Goal: Information Seeking & Learning: Learn about a topic

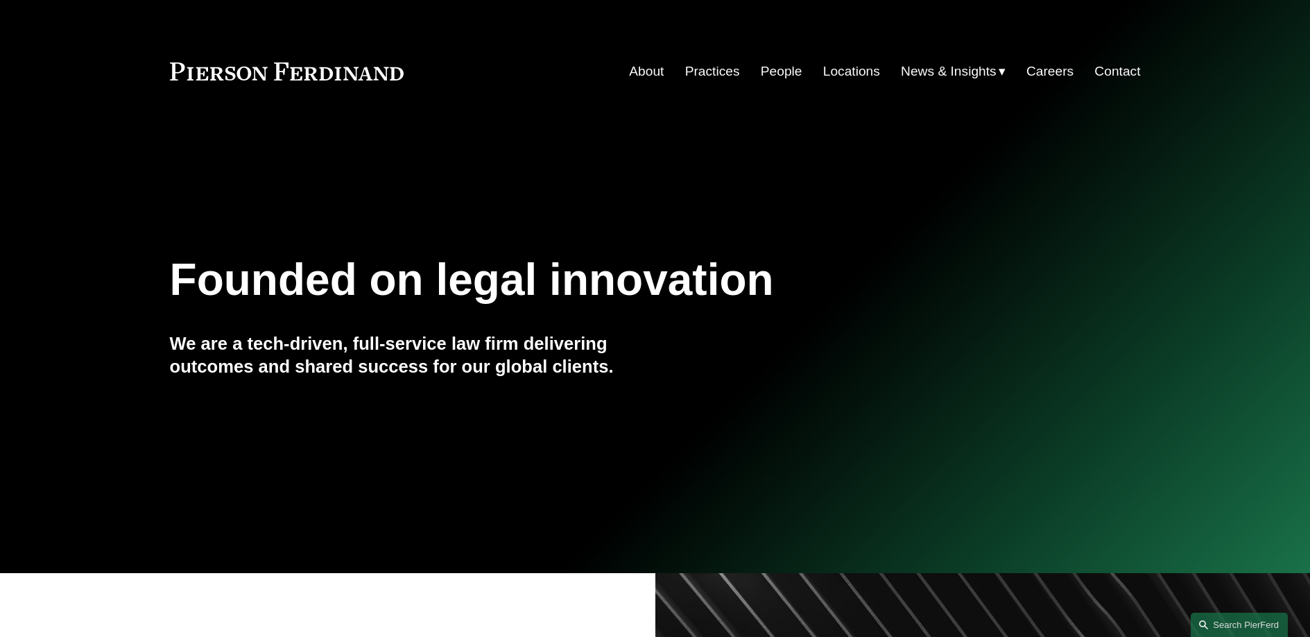
click at [761, 70] on link "People" at bounding box center [782, 71] width 42 height 26
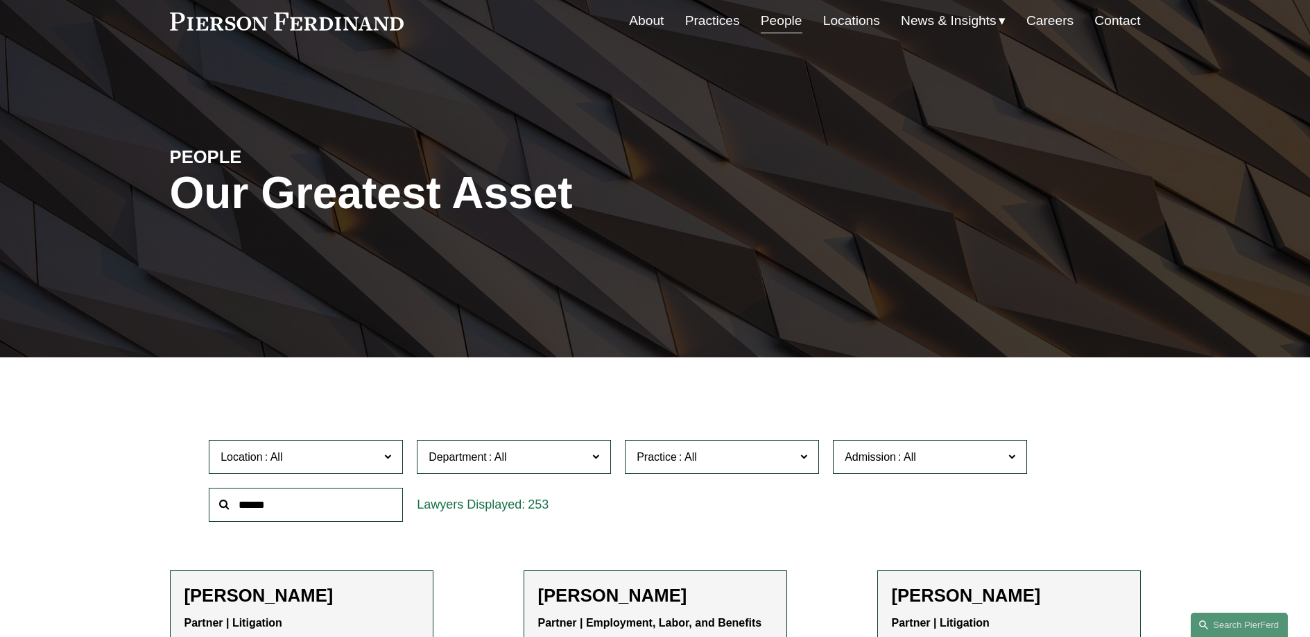
scroll to position [137, 0]
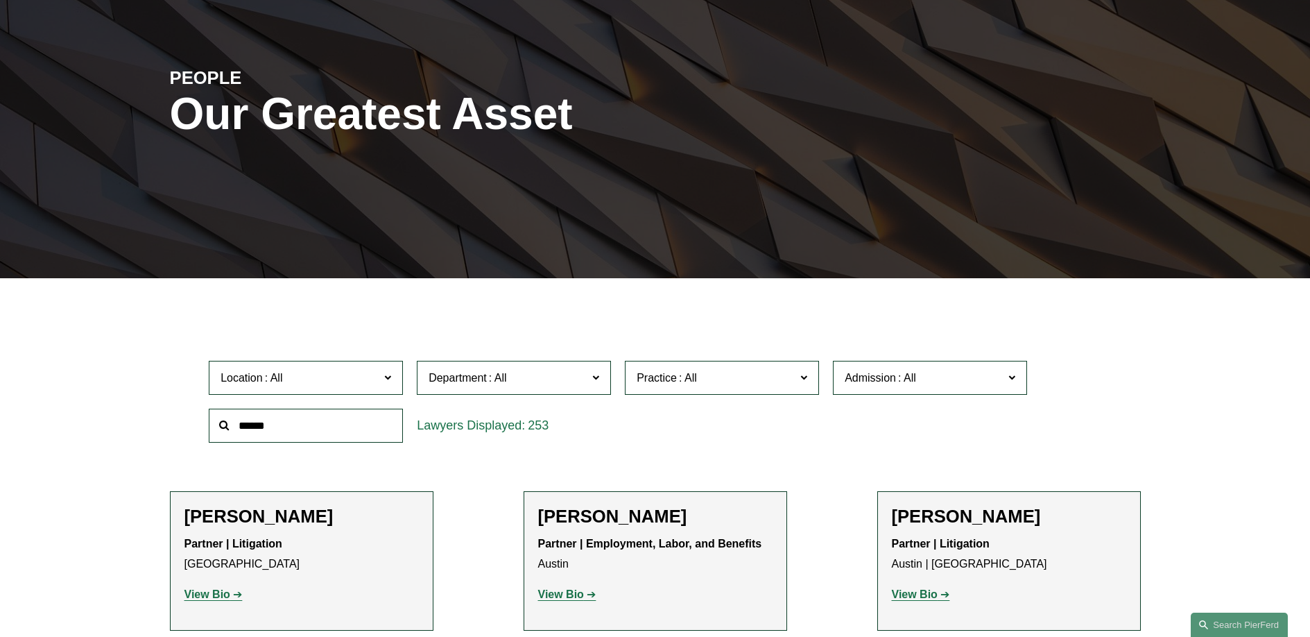
click at [338, 413] on input "text" at bounding box center [306, 426] width 194 height 34
click at [717, 369] on span "Practice" at bounding box center [716, 377] width 159 height 19
click at [696, 384] on span at bounding box center [688, 378] width 22 height 12
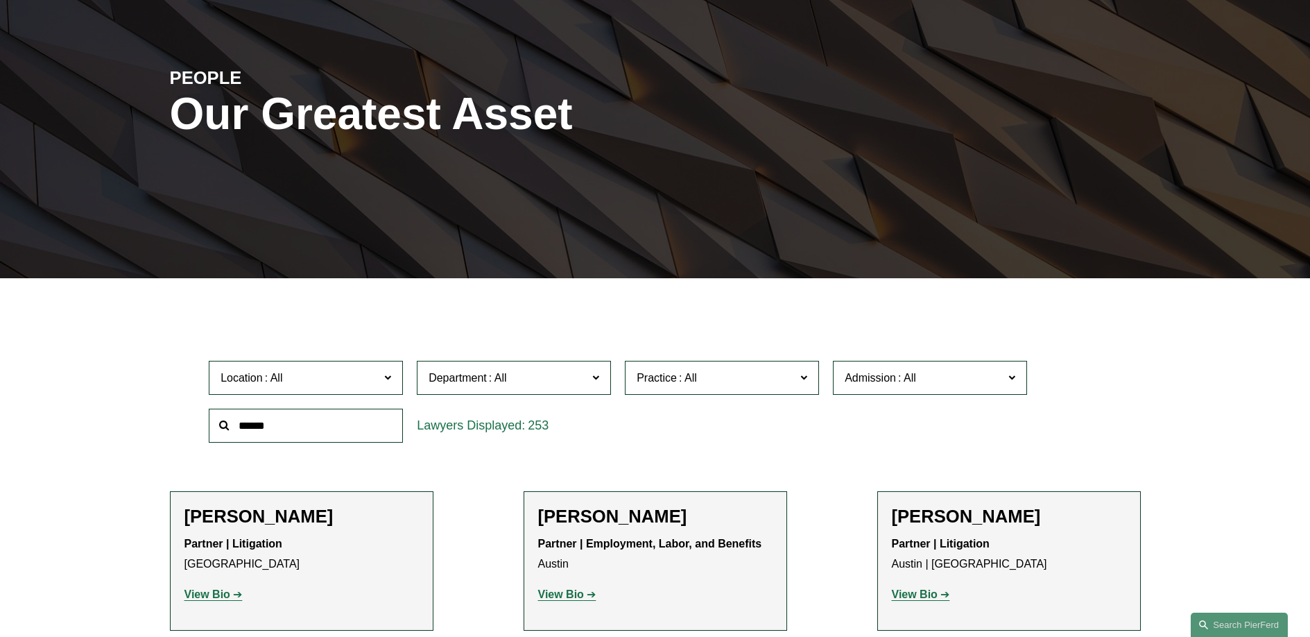
click at [0, 0] on link "Emerging Companies" at bounding box center [0, 0] width 0 height 0
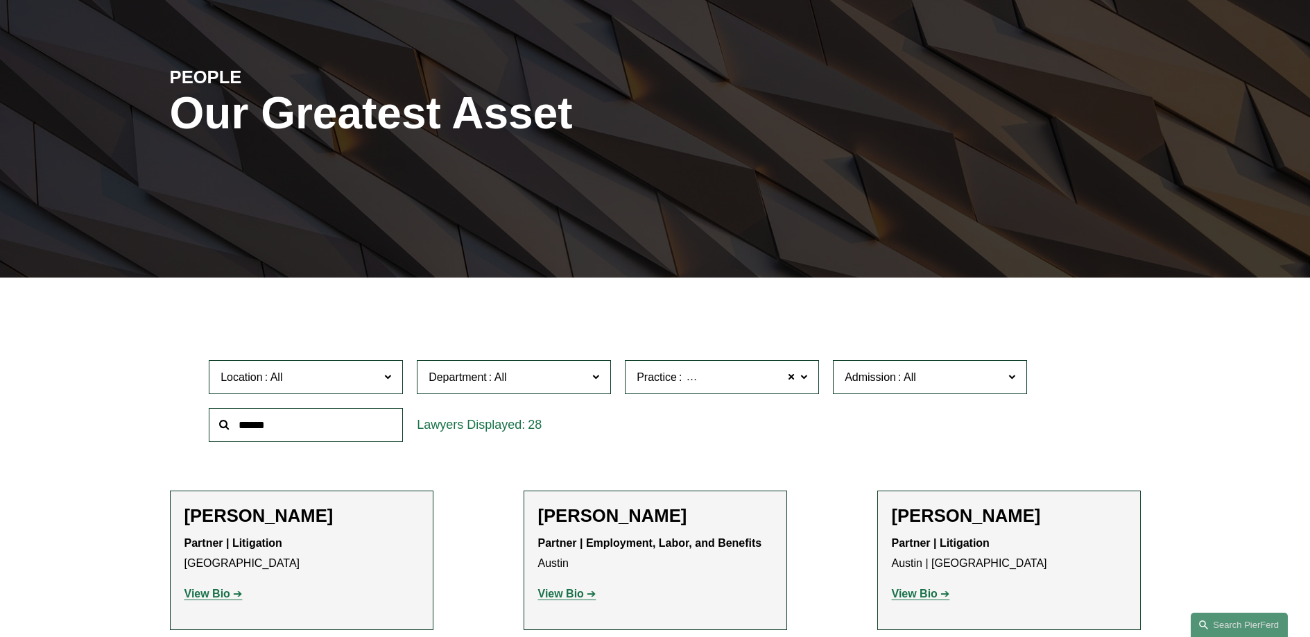
scroll to position [276, 0]
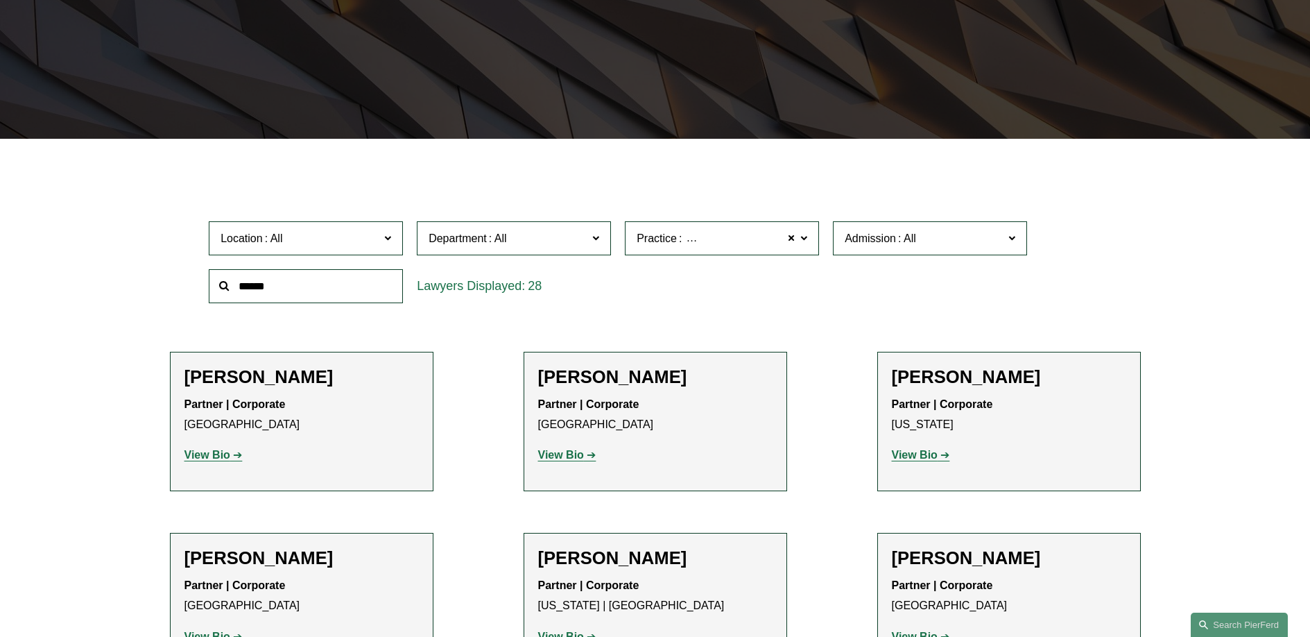
click at [931, 248] on span "Admission" at bounding box center [924, 238] width 159 height 19
click at [0, 0] on link "California" at bounding box center [0, 0] width 0 height 0
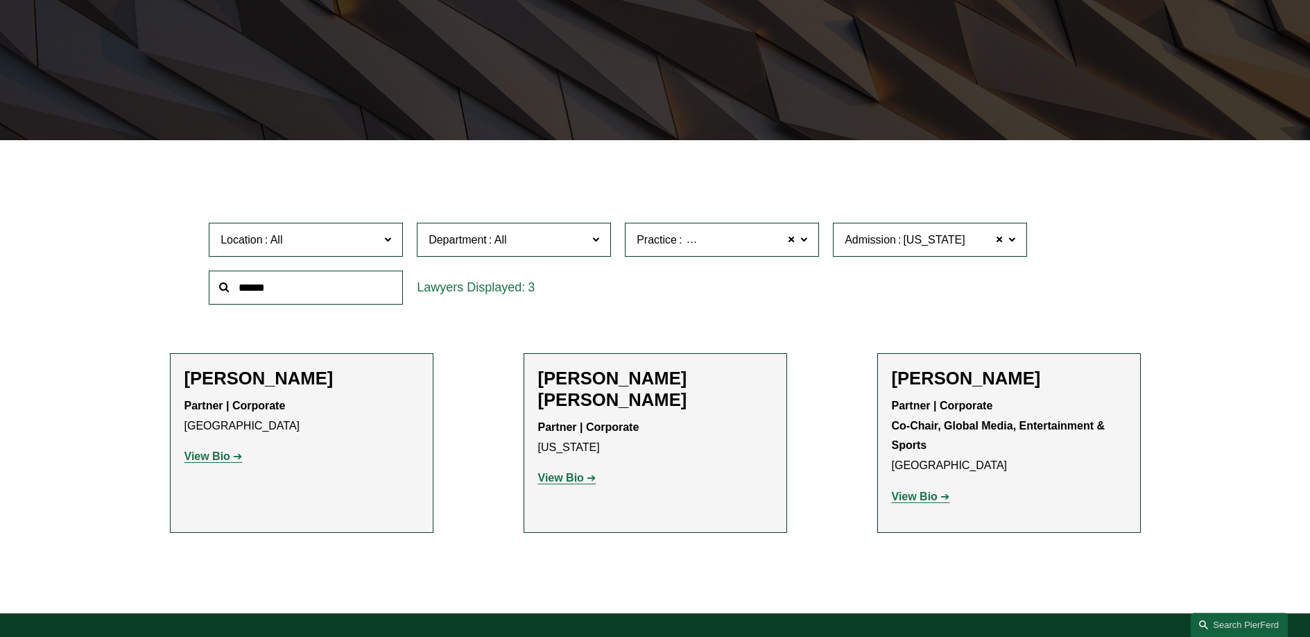
scroll to position [271, 0]
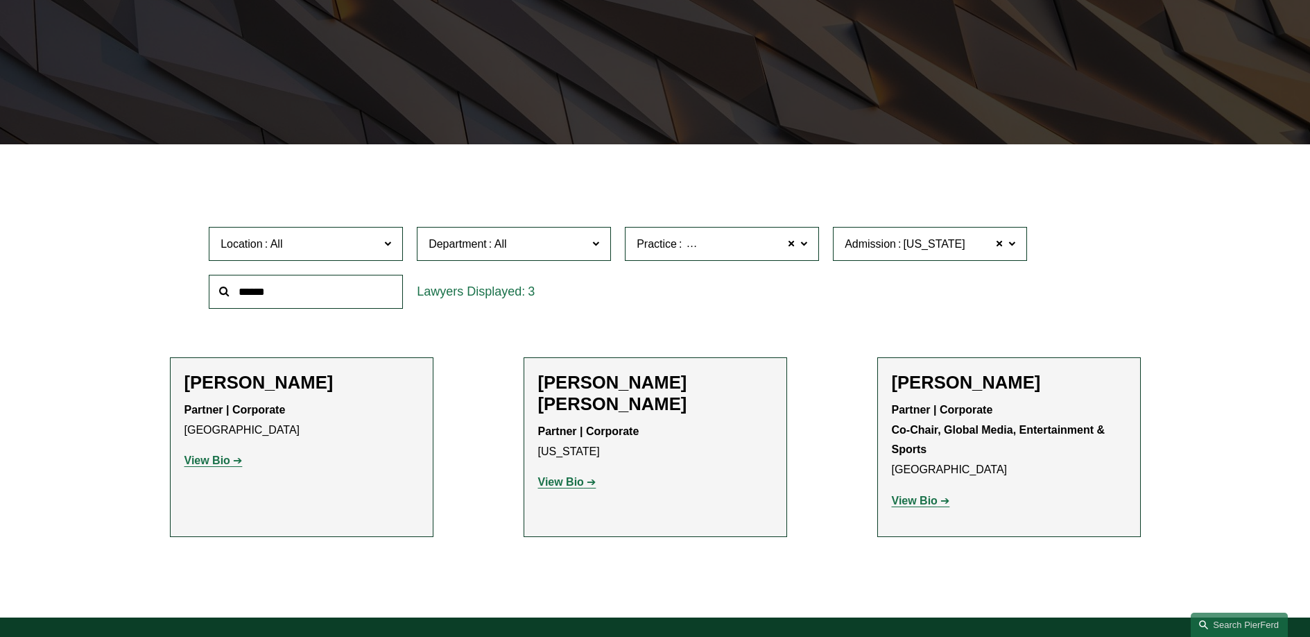
click at [296, 300] on input "text" at bounding box center [306, 292] width 194 height 34
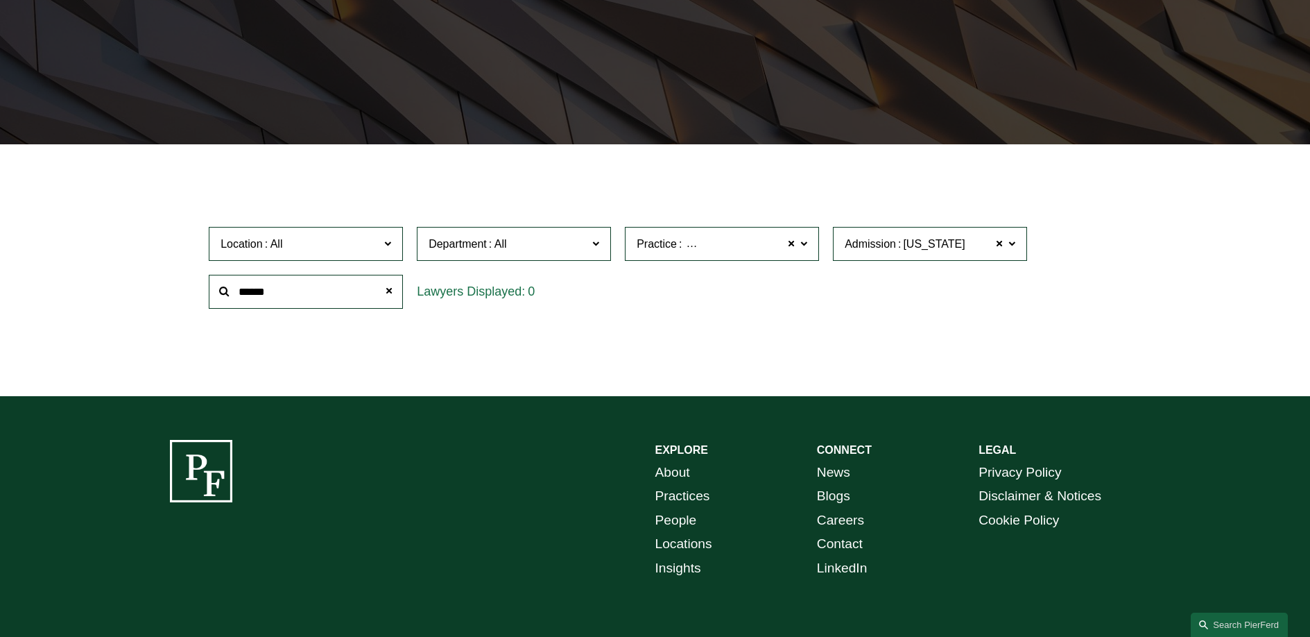
type input "******"
click at [786, 248] on span "Emerging Companies" at bounding box center [737, 244] width 107 height 18
click at [794, 248] on span at bounding box center [791, 244] width 8 height 18
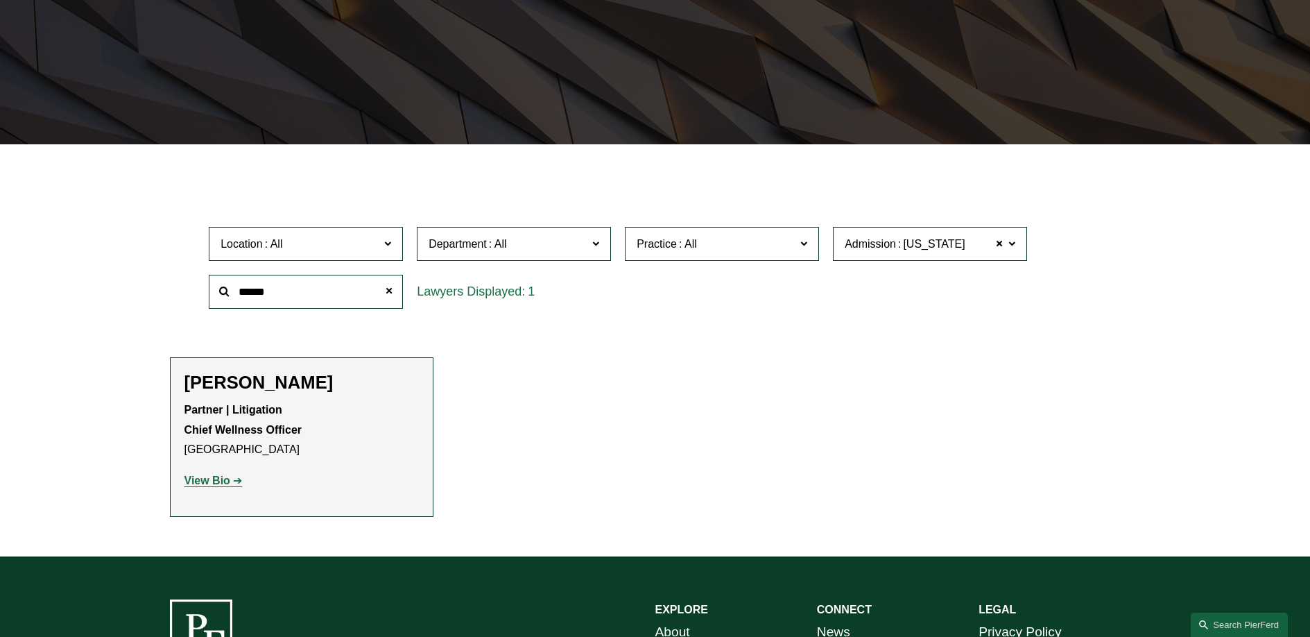
click at [201, 489] on p "View Bio" at bounding box center [302, 481] width 234 height 20
click at [201, 484] on strong "View Bio" at bounding box center [208, 480] width 46 height 12
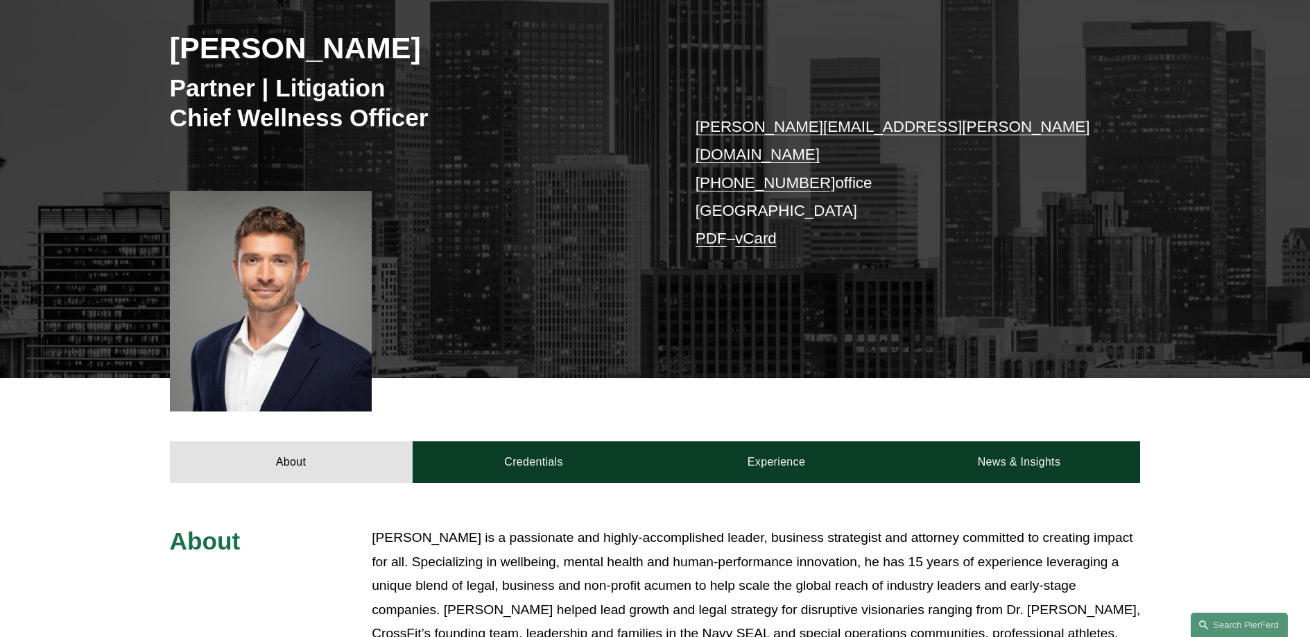
scroll to position [6, 0]
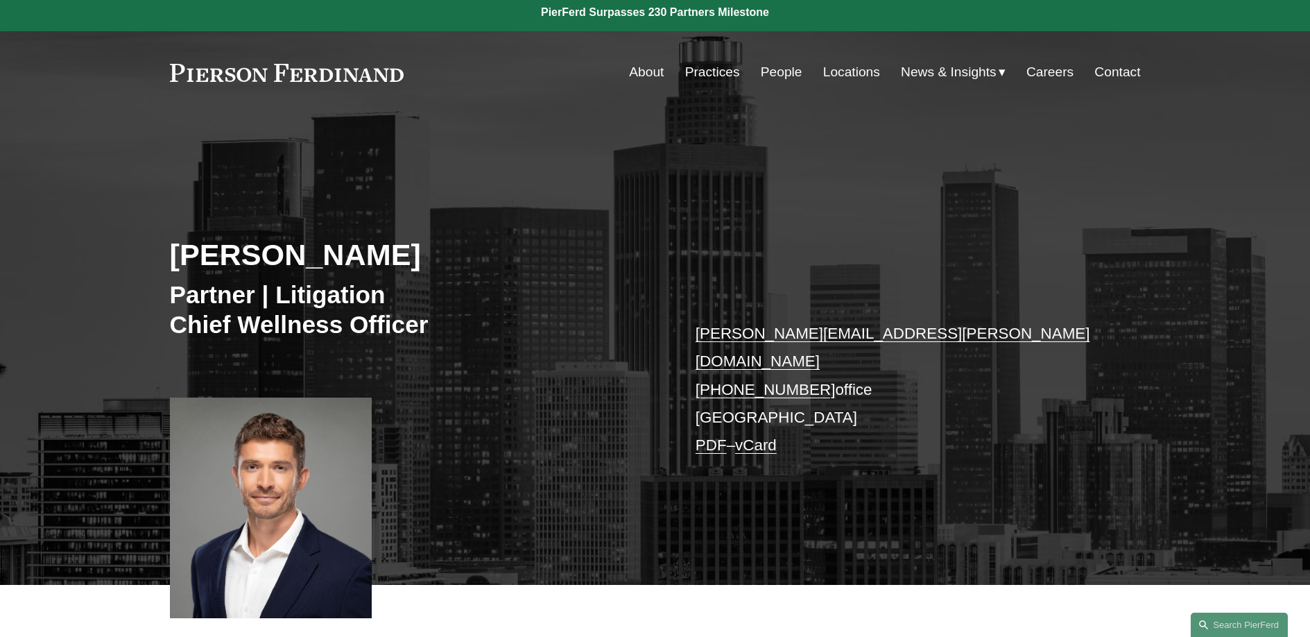
click at [782, 71] on link "People" at bounding box center [782, 72] width 42 height 26
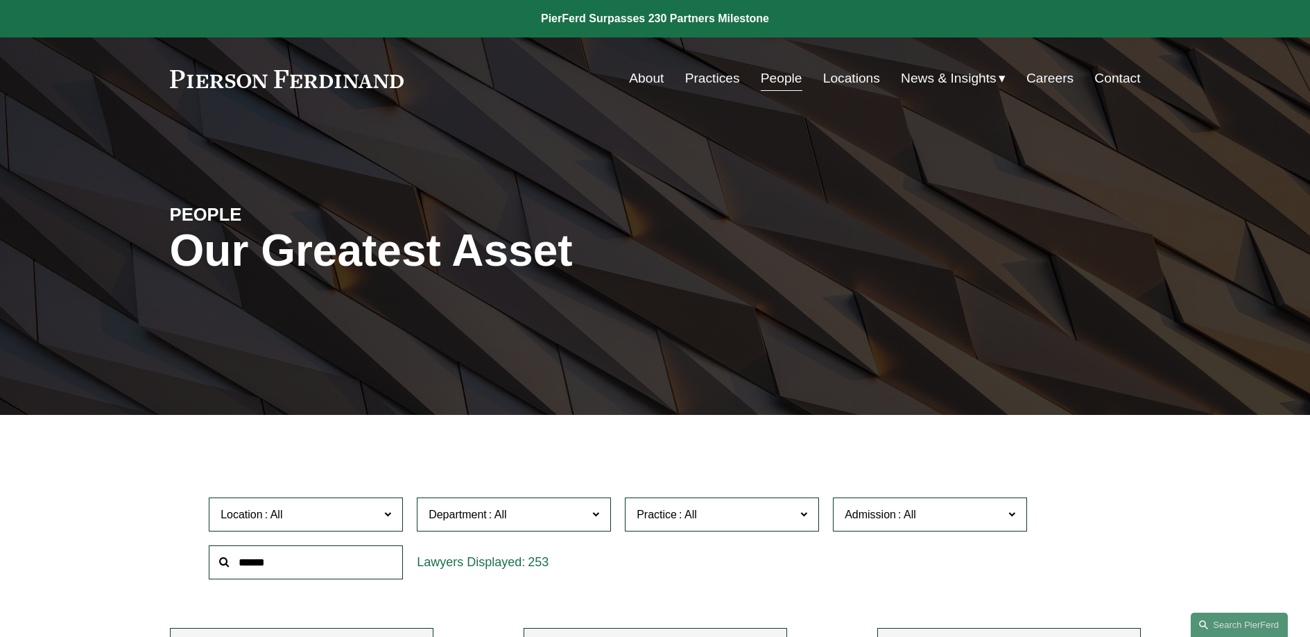
click at [320, 558] on input "text" at bounding box center [306, 562] width 194 height 34
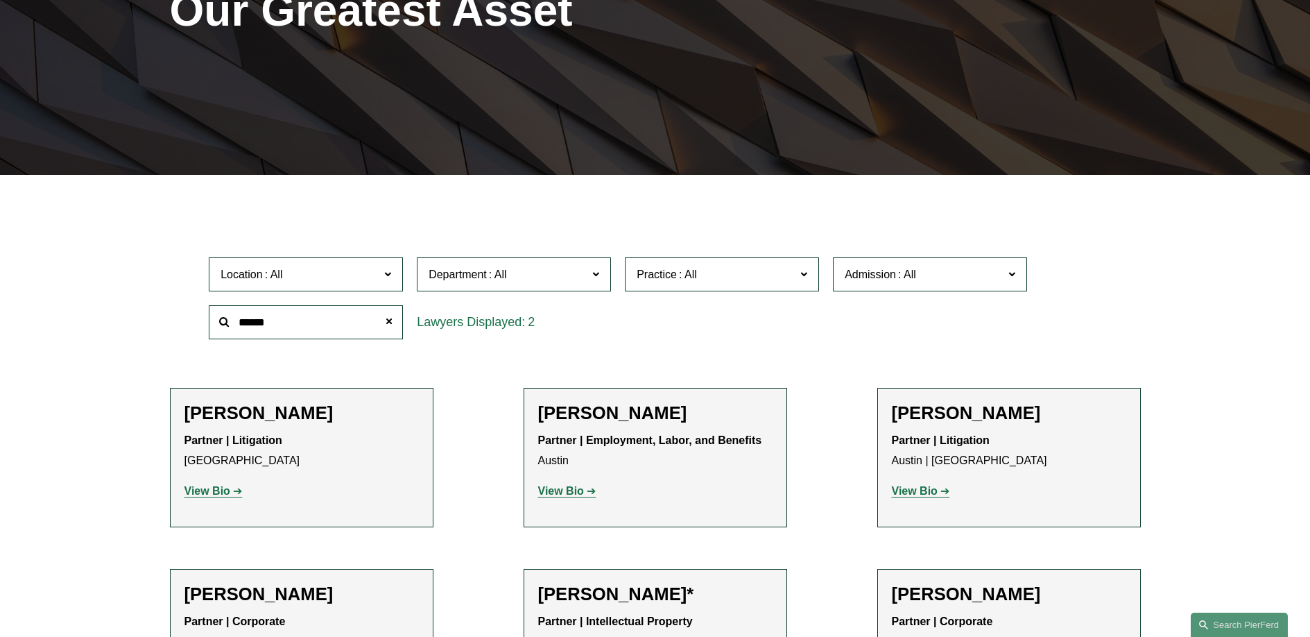
scroll to position [357, 0]
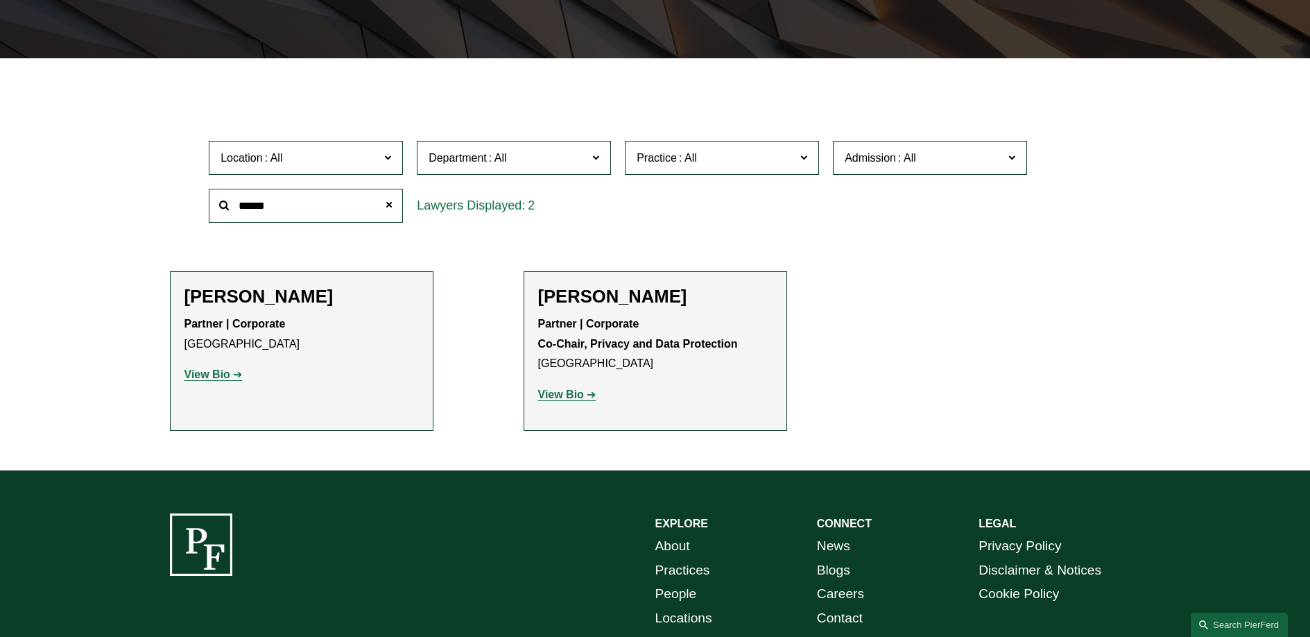
type input "******"
click at [215, 368] on strong "View Bio" at bounding box center [208, 374] width 46 height 12
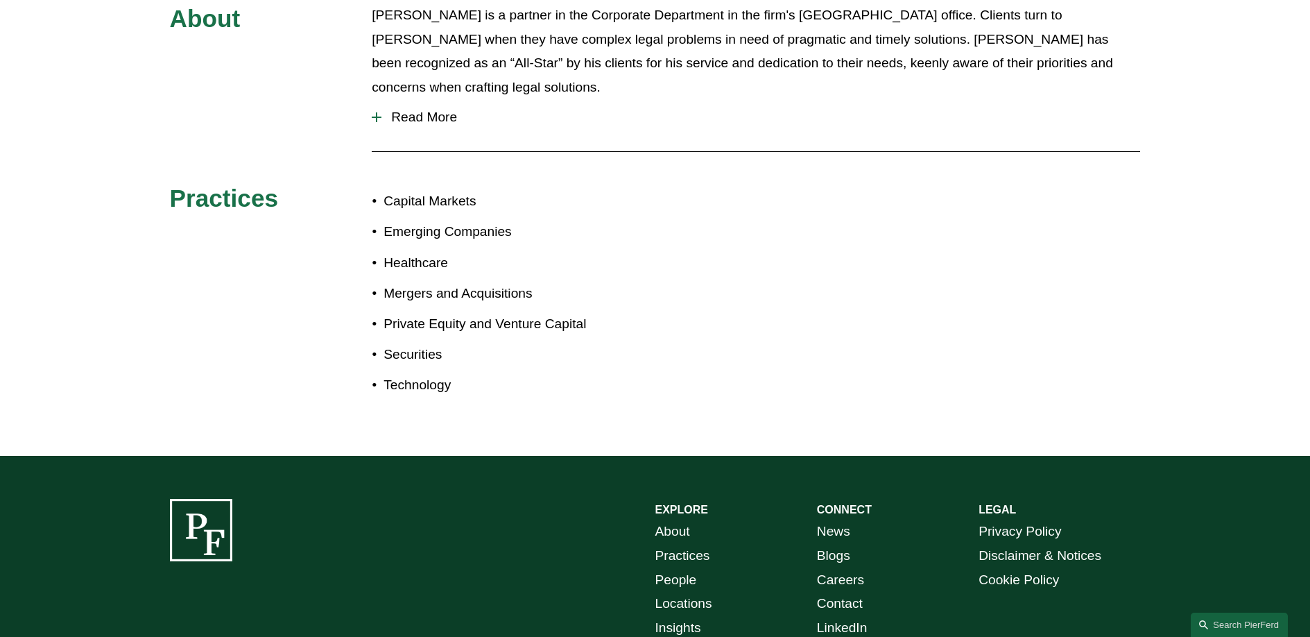
scroll to position [654, 0]
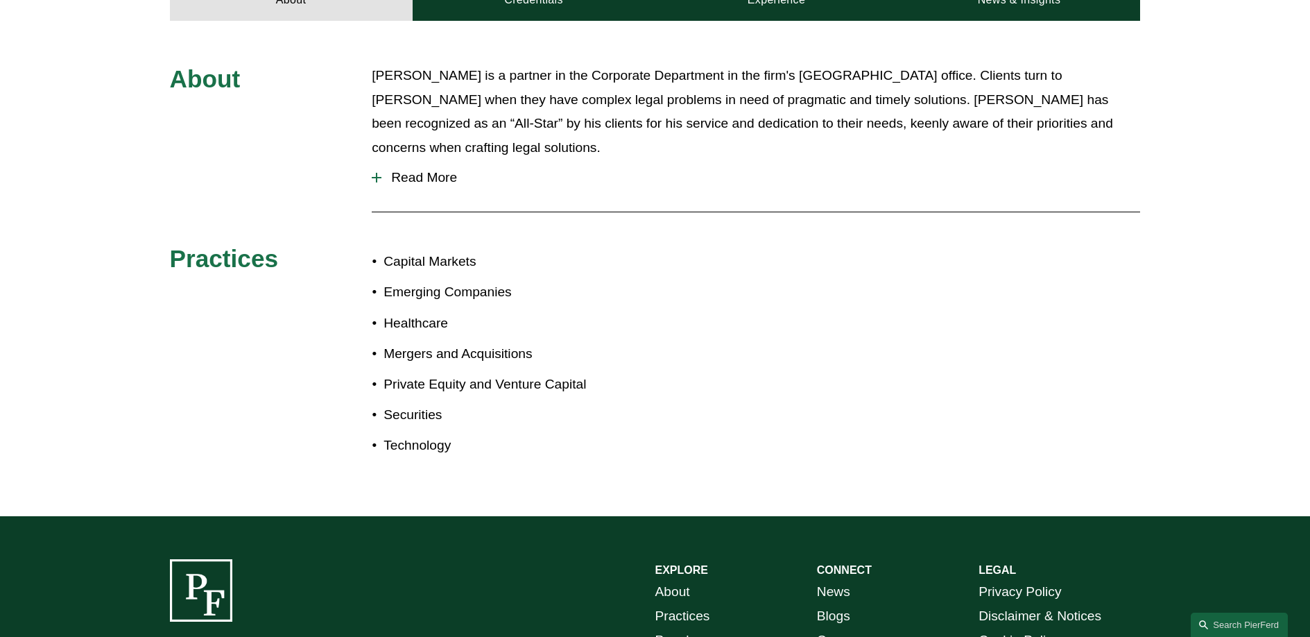
click at [427, 170] on span "Read More" at bounding box center [761, 177] width 759 height 15
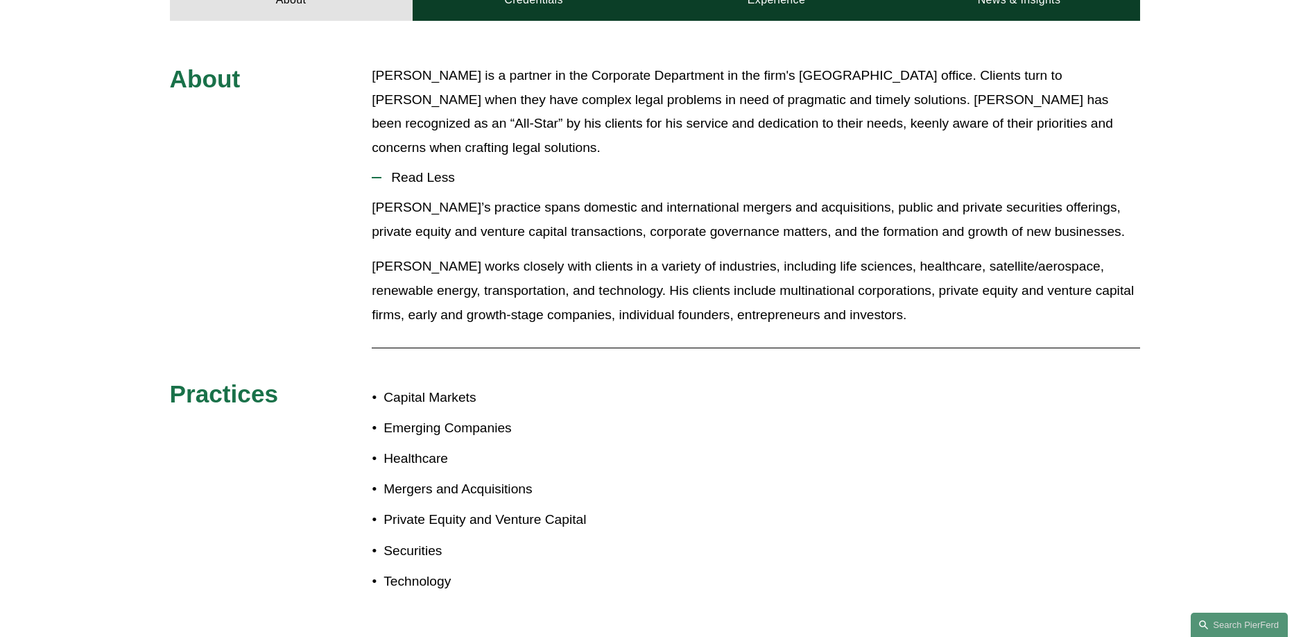
click at [508, 196] on p "John’s practice spans domestic and international mergers and acquisitions, publ…" at bounding box center [756, 220] width 769 height 48
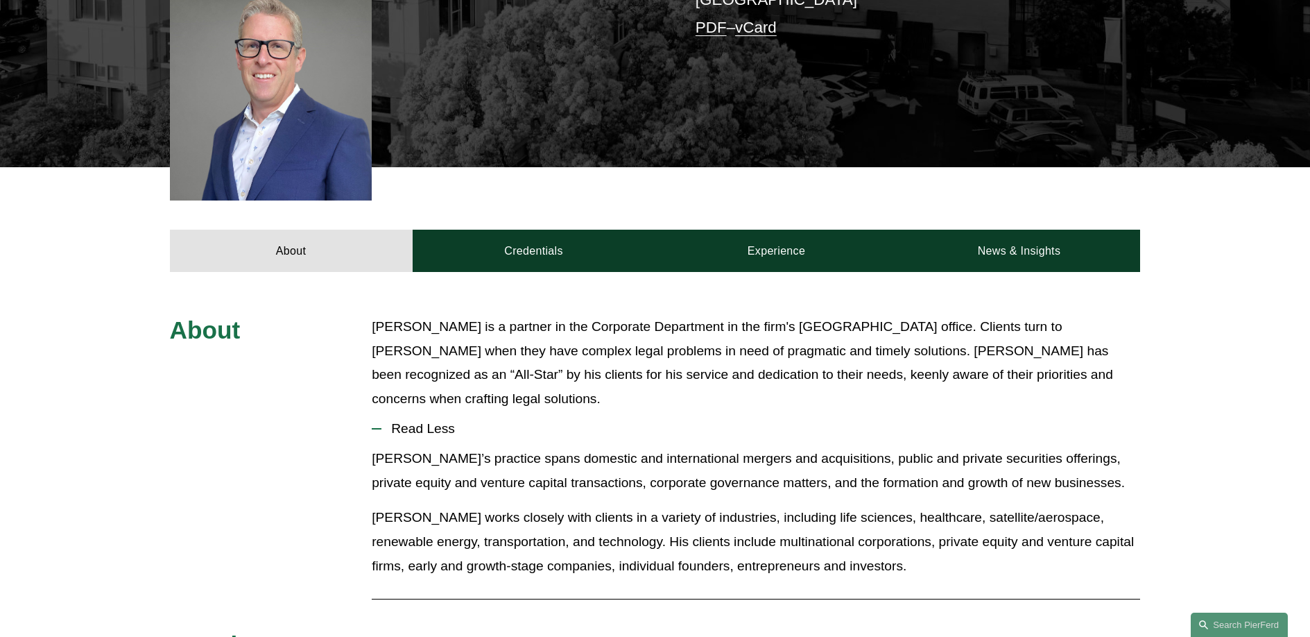
scroll to position [0, 0]
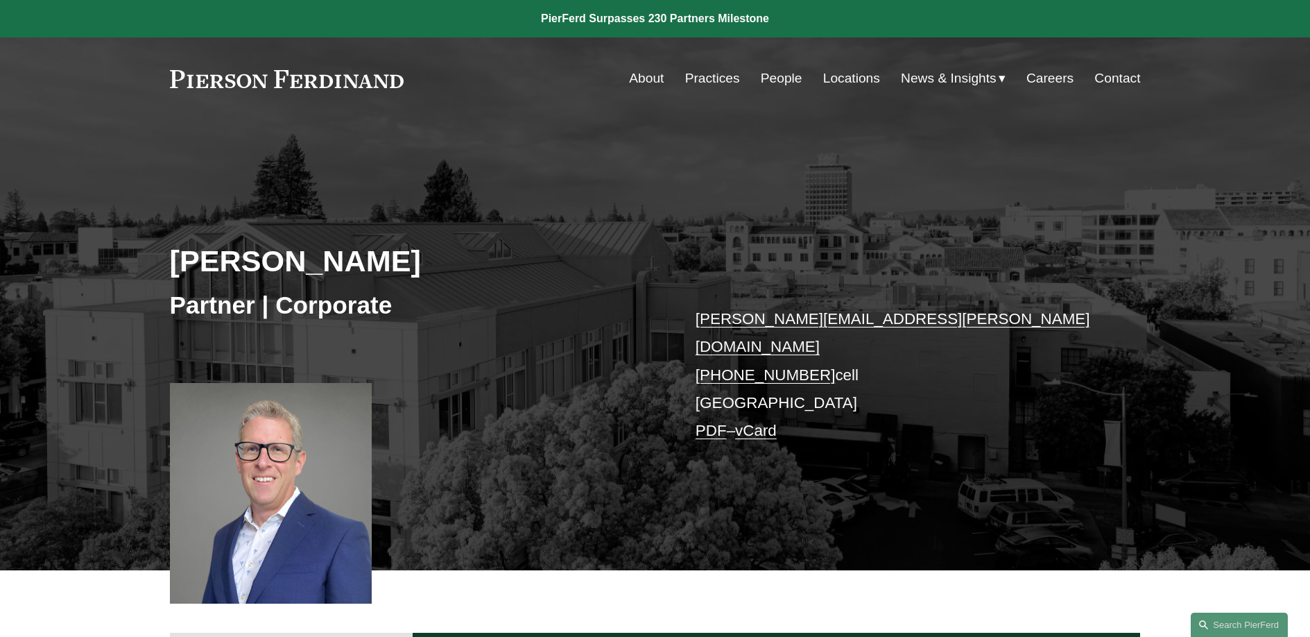
click at [506, 202] on div "John Booher Partner | Corporate john.booher@pierferd.com +1.650.636.5954 cell P…" at bounding box center [655, 364] width 1310 height 411
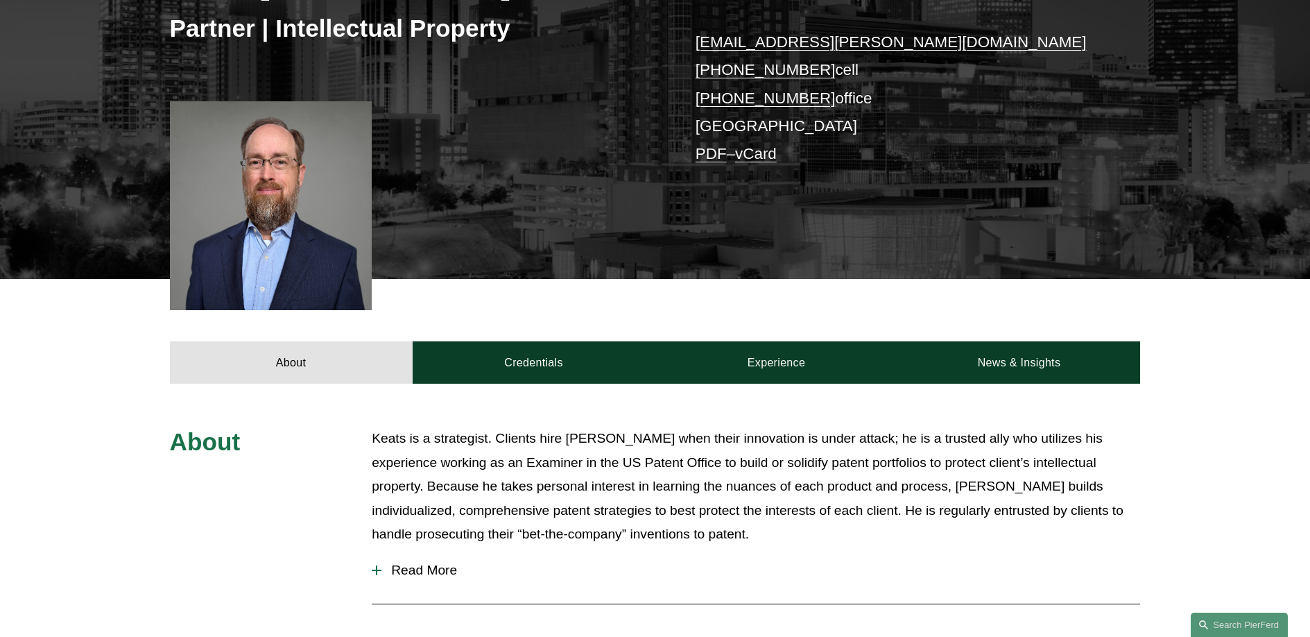
scroll to position [322, 0]
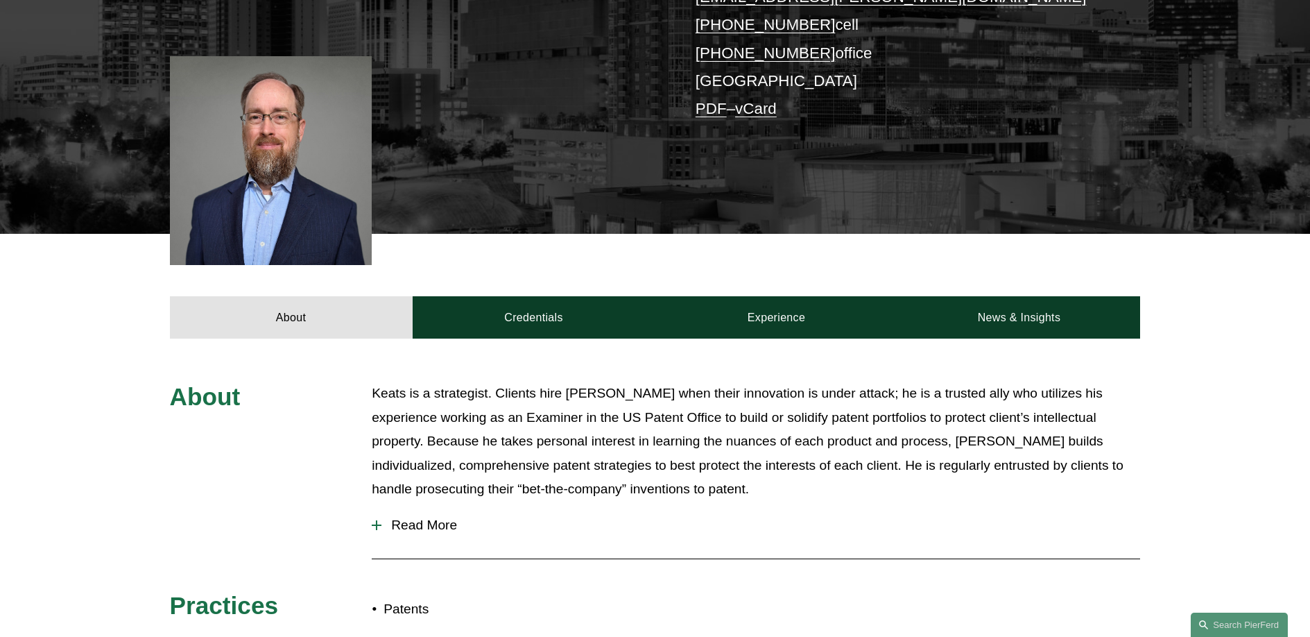
click at [418, 511] on button "Read More" at bounding box center [756, 525] width 769 height 36
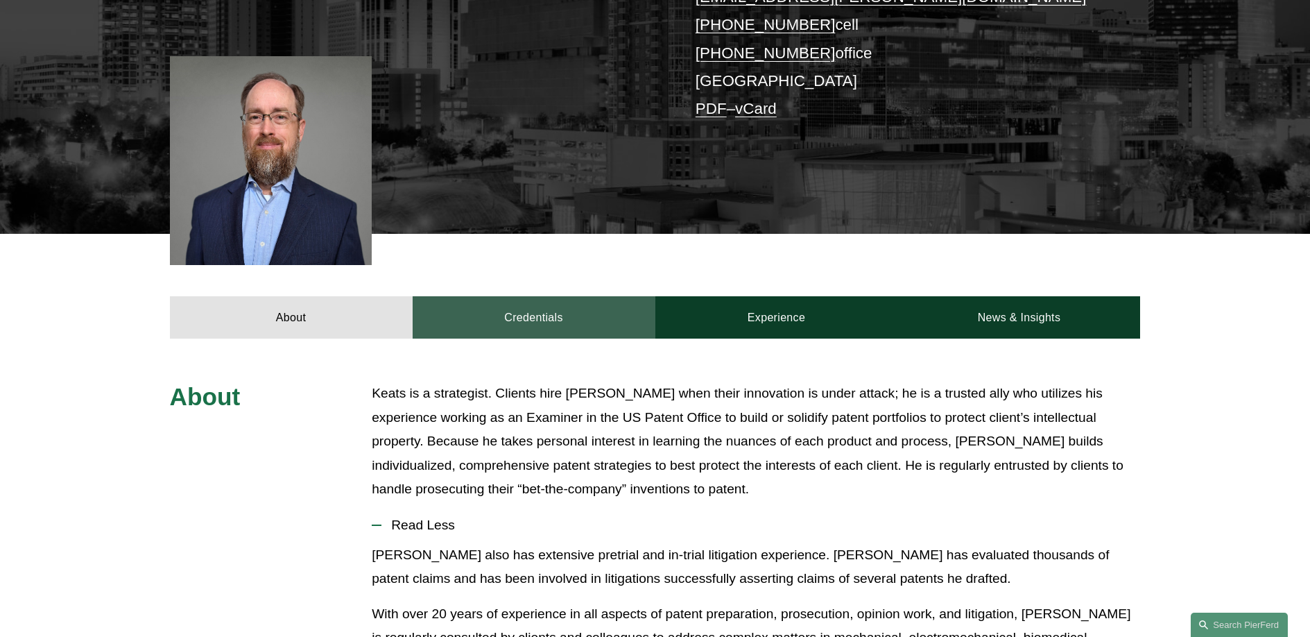
click at [534, 320] on link "Credentials" at bounding box center [534, 317] width 243 height 42
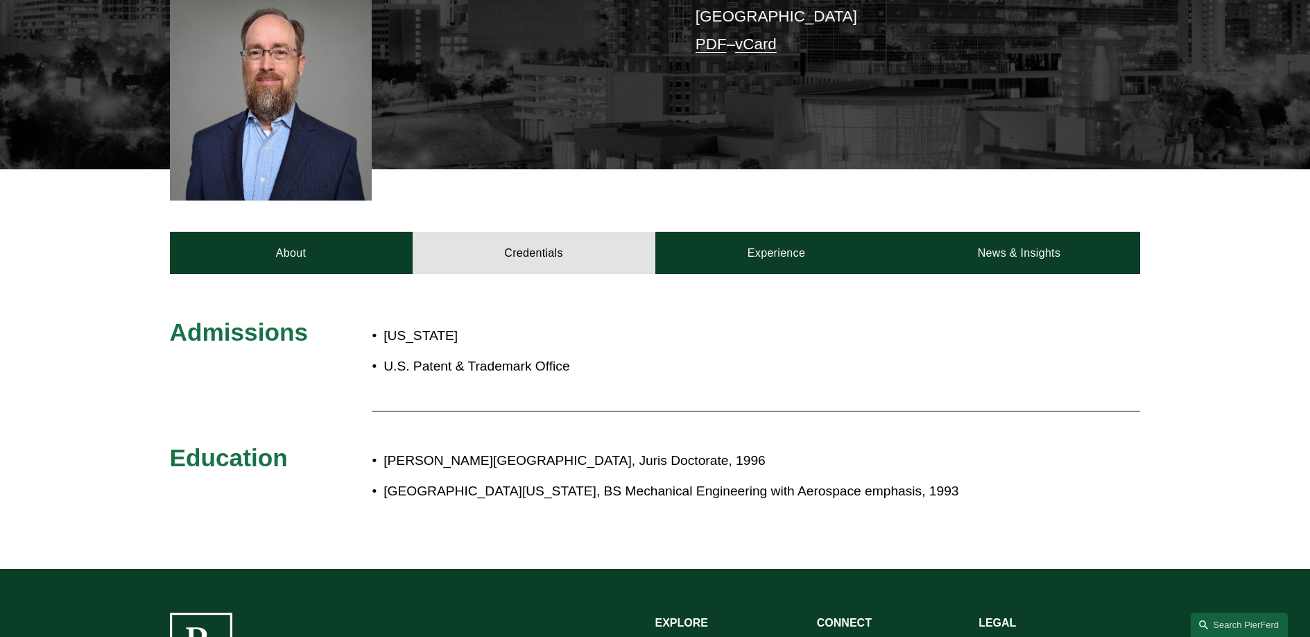
scroll to position [382, 0]
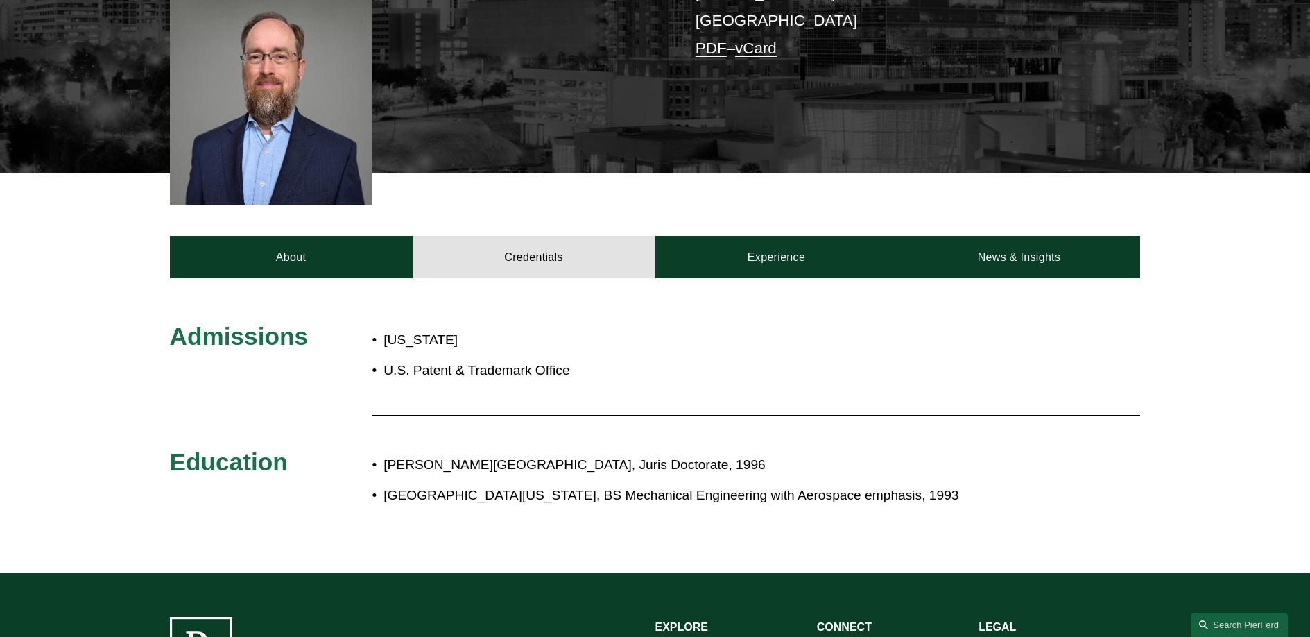
click at [531, 352] on p "[US_STATE]" at bounding box center [560, 340] width 352 height 24
